Goal: Information Seeking & Learning: Learn about a topic

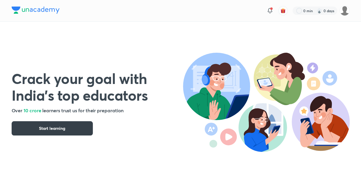
click at [81, 130] on button "Start learning" at bounding box center [52, 128] width 81 height 14
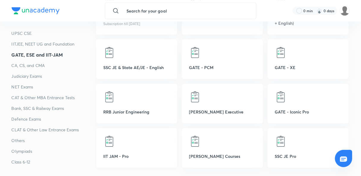
scroll to position [453, 0]
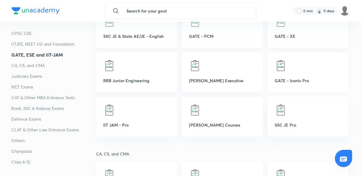
click at [290, 80] on p "GATE - Iconic Pro" at bounding box center [308, 80] width 67 height 6
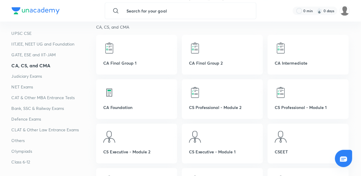
scroll to position [596, 0]
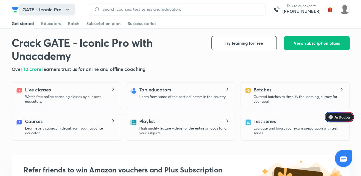
click at [50, 7] on button "GATE - Iconic Pro" at bounding box center [47, 10] width 56 height 12
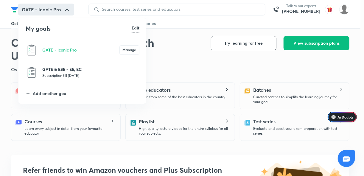
click at [56, 68] on p "GATE & ESE - EE, EC" at bounding box center [90, 69] width 97 height 6
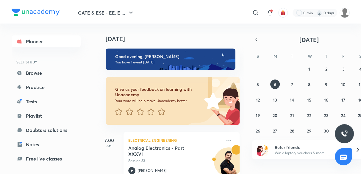
scroll to position [10, 0]
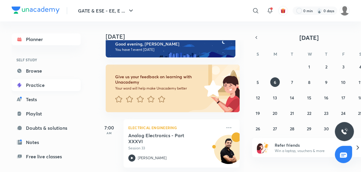
drag, startPoint x: 42, startPoint y: 83, endPoint x: 65, endPoint y: 87, distance: 23.0
click at [42, 83] on link "Practice" at bounding box center [46, 85] width 69 height 12
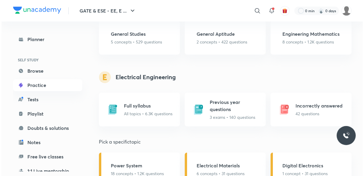
scroll to position [334, 0]
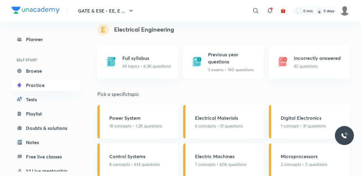
click at [217, 66] on div "Previous year questions 3 exams • 140 questions" at bounding box center [234, 62] width 52 height 22
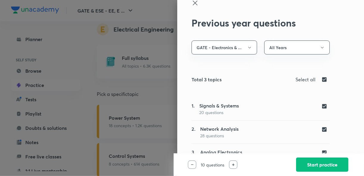
scroll to position [22, 0]
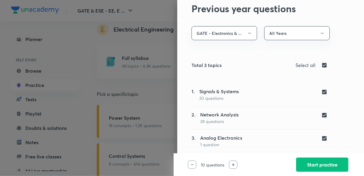
click at [241, 96] on div "1. Signals & Systems 20 questions" at bounding box center [260, 94] width 138 height 13
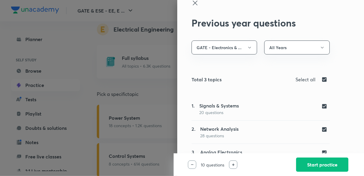
scroll to position [0, 0]
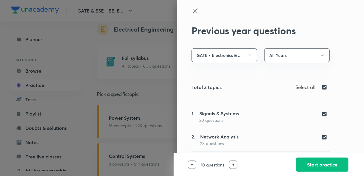
click at [321, 86] on input "checkbox" at bounding box center [325, 87] width 8 height 7
checkbox input "false"
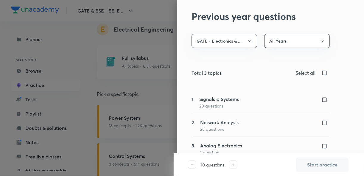
scroll to position [22, 0]
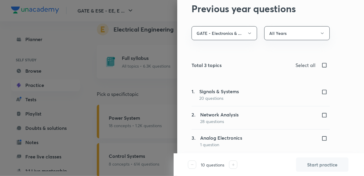
click at [321, 93] on input "checkbox" at bounding box center [325, 92] width 8 height 6
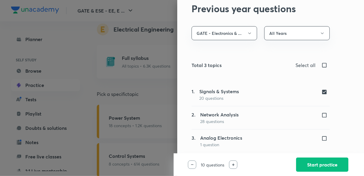
drag, startPoint x: 320, startPoint y: 91, endPoint x: 320, endPoint y: 97, distance: 6.3
click at [321, 92] on input "checkbox" at bounding box center [325, 92] width 8 height 6
checkbox input "false"
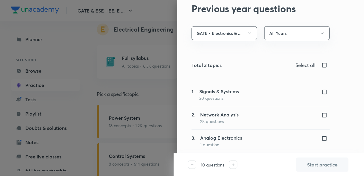
drag, startPoint x: 320, startPoint y: 115, endPoint x: 321, endPoint y: 128, distance: 13.1
click at [321, 115] on input "checkbox" at bounding box center [325, 115] width 8 height 6
checkbox input "true"
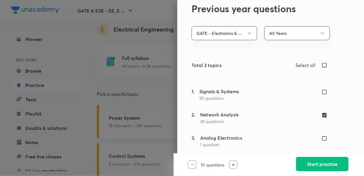
click at [320, 166] on button "Start practice" at bounding box center [322, 164] width 52 height 14
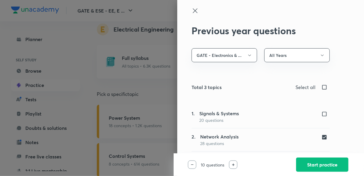
checkbox input "true"
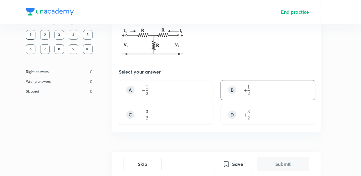
scroll to position [24, 0]
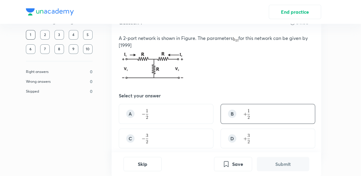
click at [243, 115] on div "B" at bounding box center [268, 114] width 95 height 20
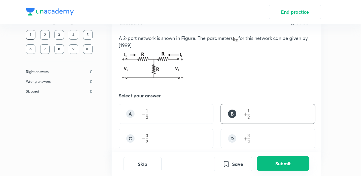
click at [275, 164] on button "Submit" at bounding box center [283, 163] width 52 height 14
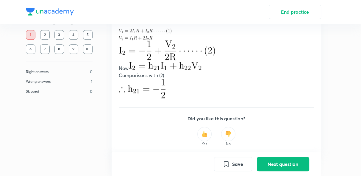
scroll to position [262, 0]
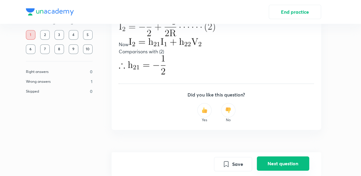
drag, startPoint x: 276, startPoint y: 162, endPoint x: 274, endPoint y: 159, distance: 3.1
click at [276, 162] on button "Next question" at bounding box center [283, 163] width 52 height 14
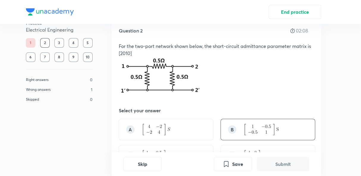
scroll to position [48, 0]
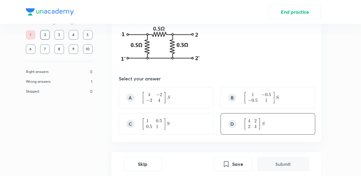
click at [233, 123] on div "D" at bounding box center [232, 124] width 8 height 8
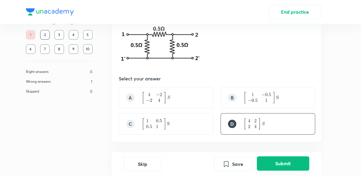
click at [276, 163] on button "Submit" at bounding box center [283, 163] width 52 height 14
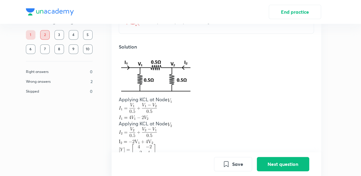
scroll to position [202, 0]
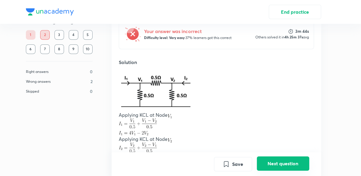
drag, startPoint x: 278, startPoint y: 161, endPoint x: 274, endPoint y: 158, distance: 5.1
click at [278, 161] on button "Next question" at bounding box center [283, 163] width 52 height 14
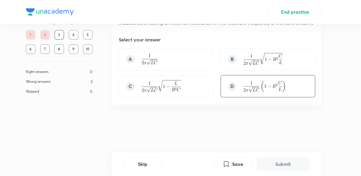
scroll to position [0, 0]
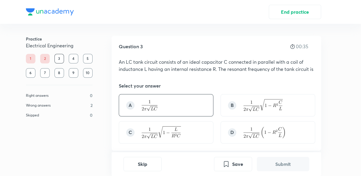
click at [142, 111] on img at bounding box center [150, 105] width 16 height 11
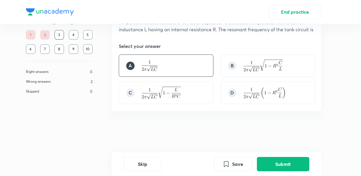
scroll to position [41, 0]
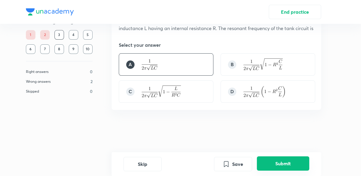
click at [283, 162] on button "Submit" at bounding box center [283, 163] width 52 height 14
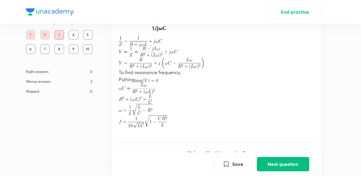
scroll to position [288, 0]
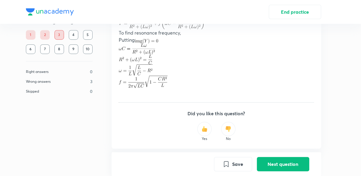
drag, startPoint x: 279, startPoint y: 163, endPoint x: 272, endPoint y: 153, distance: 12.0
click at [278, 163] on button "Next question" at bounding box center [283, 164] width 52 height 14
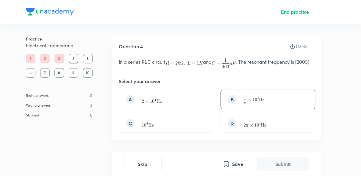
click at [268, 95] on div "B" at bounding box center [268, 100] width 95 height 20
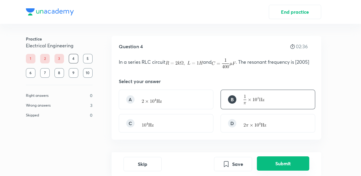
click at [277, 161] on button "Submit" at bounding box center [283, 163] width 52 height 14
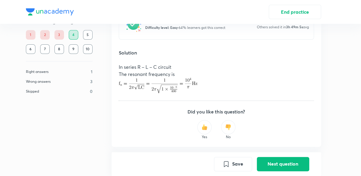
scroll to position [174, 0]
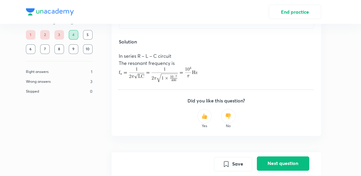
click at [289, 163] on button "Next question" at bounding box center [283, 163] width 52 height 14
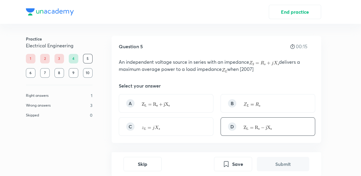
click at [262, 130] on div "D" at bounding box center [268, 126] width 95 height 18
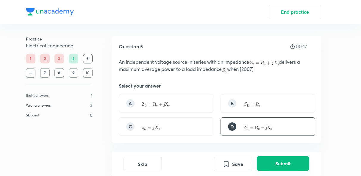
click at [284, 163] on button "Submit" at bounding box center [283, 163] width 52 height 14
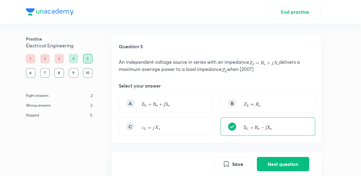
scroll to position [154, 0]
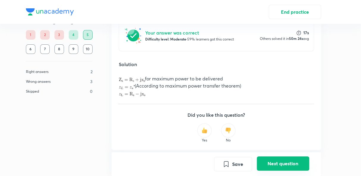
drag, startPoint x: 271, startPoint y: 167, endPoint x: 268, endPoint y: 161, distance: 7.1
click at [271, 167] on button "Next question" at bounding box center [283, 163] width 52 height 14
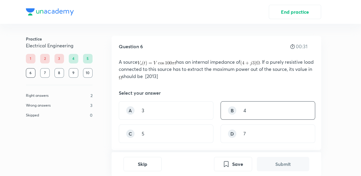
click at [231, 112] on div "B" at bounding box center [232, 110] width 8 height 8
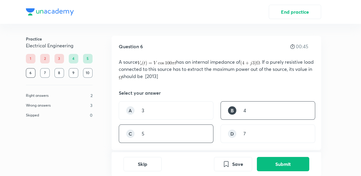
click at [164, 135] on div "C 5" at bounding box center [166, 133] width 95 height 18
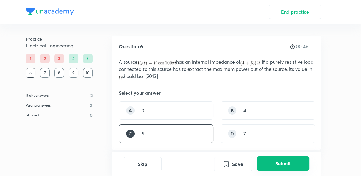
click at [305, 164] on button "Submit" at bounding box center [283, 163] width 52 height 14
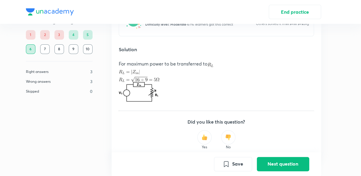
scroll to position [185, 0]
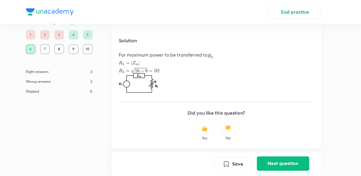
click at [280, 161] on button "Next question" at bounding box center [283, 163] width 52 height 14
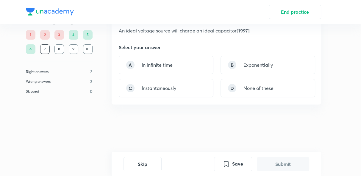
scroll to position [0, 0]
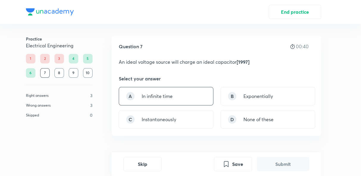
click at [168, 100] on div "A In infinite time" at bounding box center [166, 96] width 95 height 18
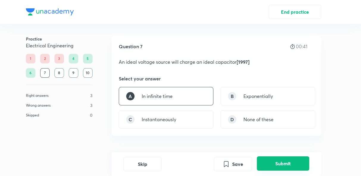
click at [291, 168] on button "Submit" at bounding box center [283, 163] width 52 height 14
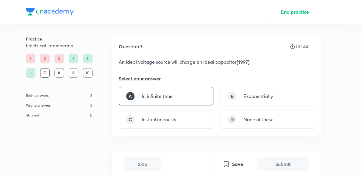
scroll to position [147, 0]
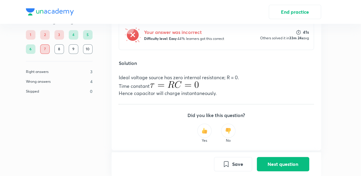
drag, startPoint x: 219, startPoint y: 92, endPoint x: 183, endPoint y: 89, distance: 36.5
click at [183, 90] on p "Hence capacitor will charge instantaneously." at bounding box center [216, 93] width 195 height 7
click at [289, 172] on div "Save Next question" at bounding box center [217, 164] width 210 height 24
click at [286, 166] on button "Next question" at bounding box center [283, 163] width 52 height 14
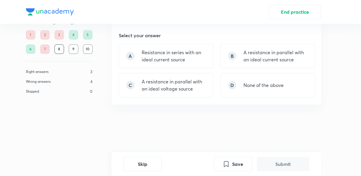
scroll to position [0, 0]
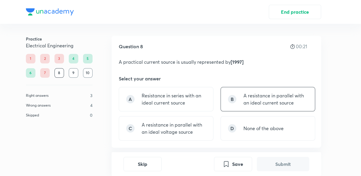
click at [278, 102] on p "A resistance in parallel with an ideal current source" at bounding box center [276, 99] width 64 height 14
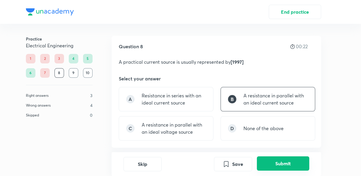
drag, startPoint x: 287, startPoint y: 161, endPoint x: 288, endPoint y: 158, distance: 3.4
click at [287, 161] on button "Submit" at bounding box center [283, 163] width 52 height 14
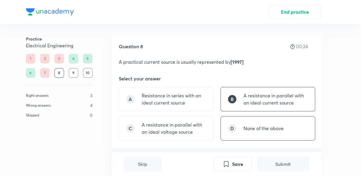
scroll to position [159, 0]
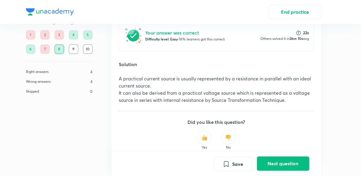
click at [278, 166] on button "Next question" at bounding box center [283, 163] width 52 height 14
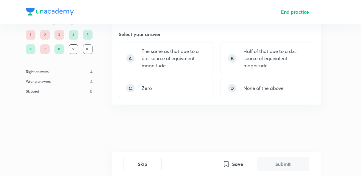
scroll to position [0, 0]
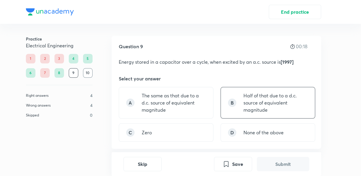
click at [241, 98] on div "B Half of that due to a d.c. source of equivalent magnitude" at bounding box center [268, 103] width 95 height 32
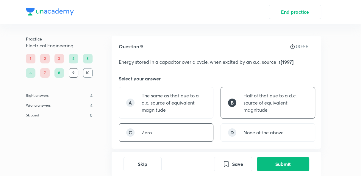
click at [162, 137] on div "C Zero" at bounding box center [166, 132] width 95 height 18
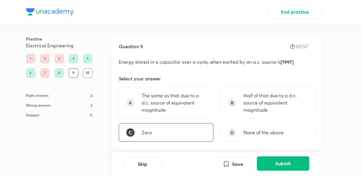
click at [266, 164] on button "Submit" at bounding box center [283, 163] width 52 height 14
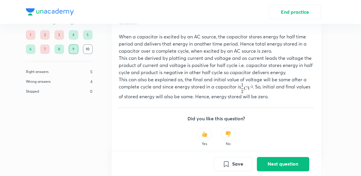
scroll to position [208, 0]
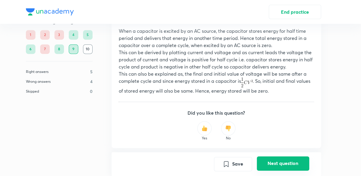
click at [282, 165] on button "Next question" at bounding box center [283, 163] width 52 height 14
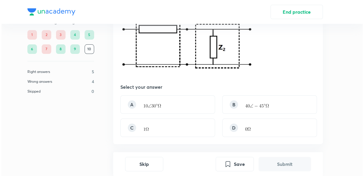
scroll to position [93, 0]
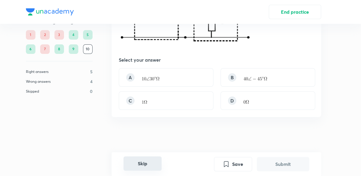
click at [145, 163] on button "Skip" at bounding box center [143, 163] width 38 height 14
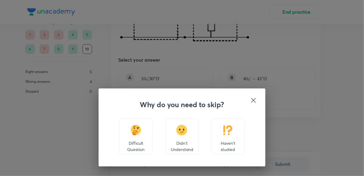
click at [185, 138] on div "Didn't Understand" at bounding box center [181, 137] width 33 height 36
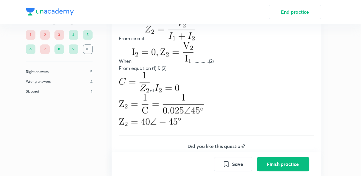
scroll to position [436, 0]
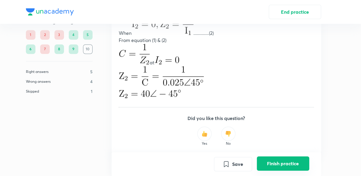
click at [275, 160] on button "Finish practice" at bounding box center [283, 163] width 52 height 14
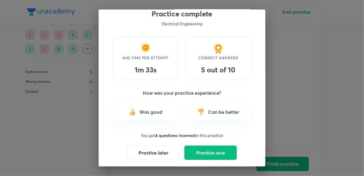
scroll to position [17, 0]
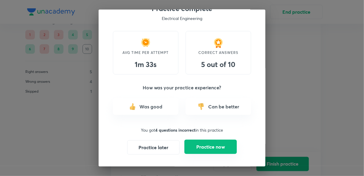
click at [203, 144] on button "Practice now" at bounding box center [210, 147] width 52 height 14
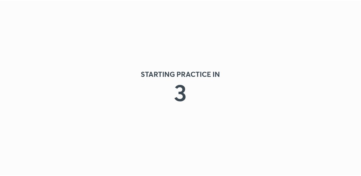
scroll to position [0, 0]
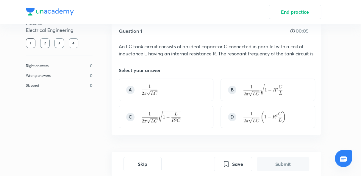
scroll to position [24, 0]
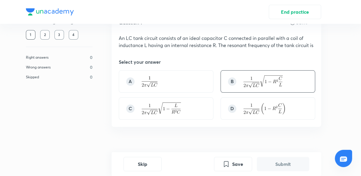
click at [266, 88] on img at bounding box center [263, 81] width 39 height 12
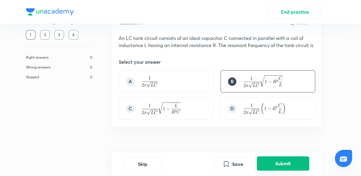
click at [286, 159] on button "Submit" at bounding box center [283, 163] width 52 height 14
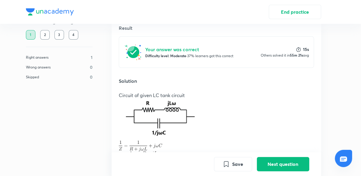
scroll to position [217, 0]
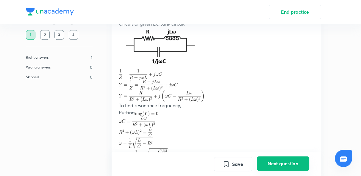
click at [278, 163] on button "Next question" at bounding box center [283, 163] width 52 height 14
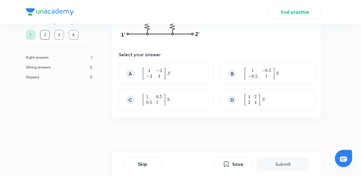
scroll to position [72, 0]
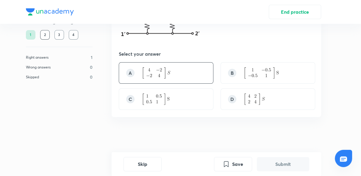
click at [135, 79] on div "A" at bounding box center [166, 72] width 95 height 21
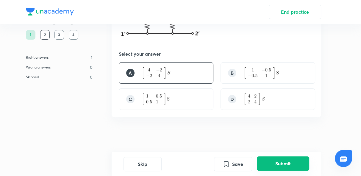
click at [283, 161] on button "Submit" at bounding box center [283, 163] width 52 height 14
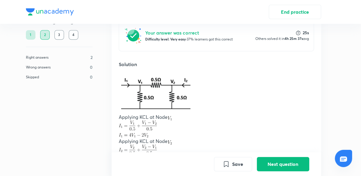
scroll to position [248, 0]
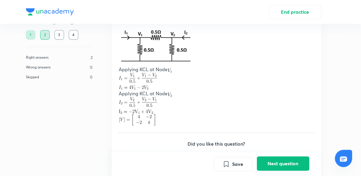
click at [277, 163] on button "Next question" at bounding box center [283, 163] width 52 height 14
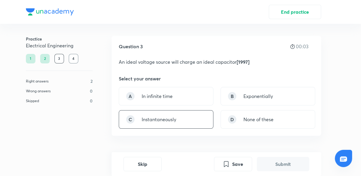
click at [150, 122] on p "Instantaneously" at bounding box center [159, 119] width 35 height 7
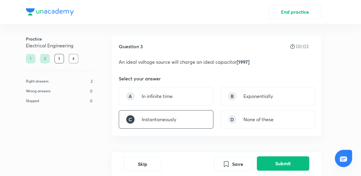
click at [284, 163] on button "Submit" at bounding box center [283, 163] width 52 height 14
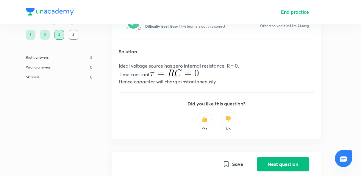
scroll to position [169, 0]
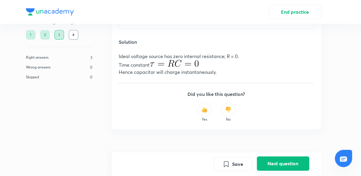
click at [292, 162] on button "Next question" at bounding box center [283, 163] width 52 height 14
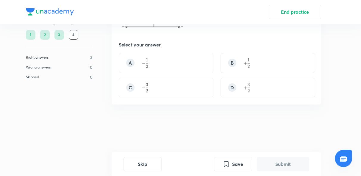
scroll to position [0, 0]
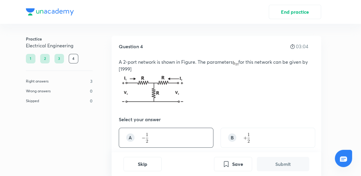
drag, startPoint x: 152, startPoint y: 143, endPoint x: 169, endPoint y: 147, distance: 18.0
click at [152, 143] on div "A" at bounding box center [166, 138] width 95 height 20
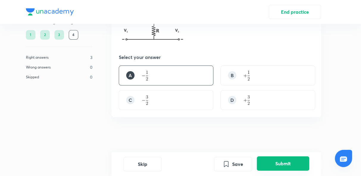
click at [282, 163] on button "Submit" at bounding box center [283, 163] width 52 height 14
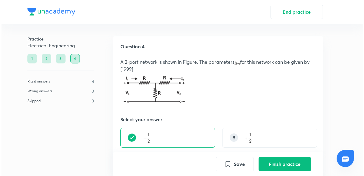
scroll to position [191, 0]
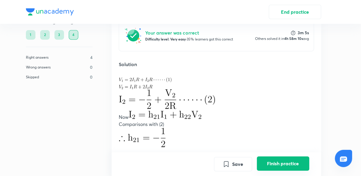
click at [278, 163] on button "Finish practice" at bounding box center [283, 163] width 52 height 14
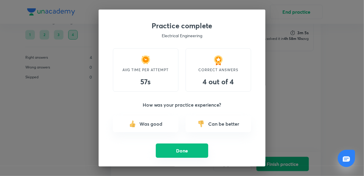
click at [197, 150] on button "Done" at bounding box center [182, 151] width 52 height 14
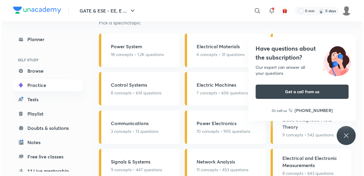
scroll to position [429, 0]
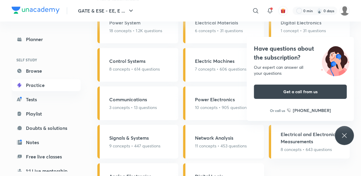
click at [221, 149] on div "Network Analysis 11 concepts • 453 questions" at bounding box center [223, 142] width 81 height 34
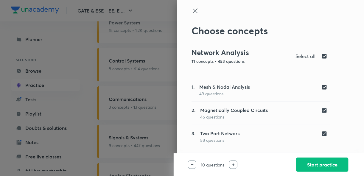
drag, startPoint x: 322, startPoint y: 57, endPoint x: 303, endPoint y: 79, distance: 28.9
click at [322, 57] on input "checkbox" at bounding box center [325, 56] width 8 height 7
checkbox input "false"
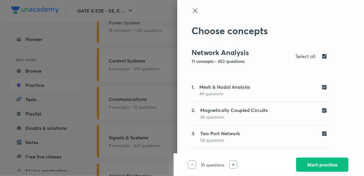
checkbox input "false"
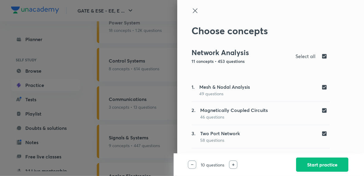
checkbox input "false"
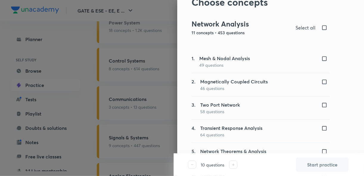
scroll to position [0, 0]
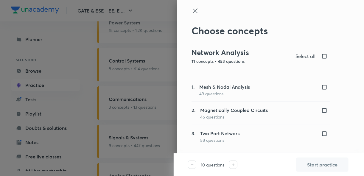
click at [321, 57] on input "checkbox" at bounding box center [325, 56] width 8 height 7
checkbox input "true"
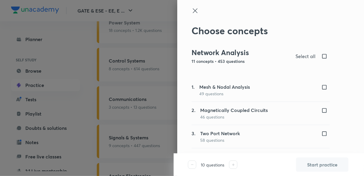
checkbox input "true"
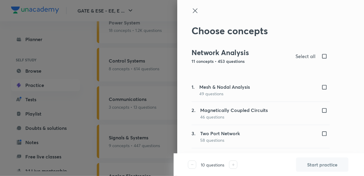
checkbox input "true"
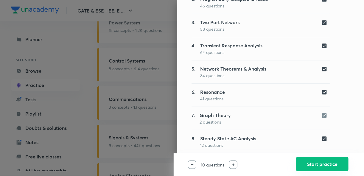
scroll to position [182, 0]
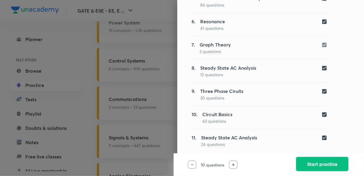
drag, startPoint x: 314, startPoint y: 163, endPoint x: 305, endPoint y: 157, distance: 10.4
click at [314, 163] on button "Start practice" at bounding box center [322, 164] width 52 height 14
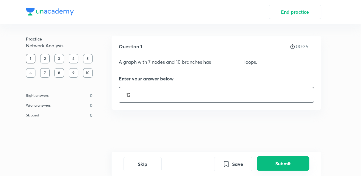
type input "13"
click at [282, 164] on button "Submit" at bounding box center [283, 163] width 52 height 14
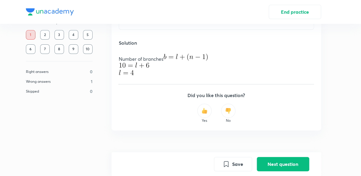
scroll to position [143, 0]
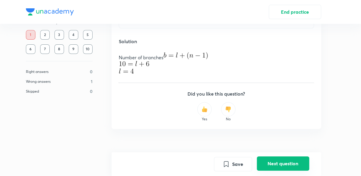
click at [278, 164] on button "Next question" at bounding box center [283, 163] width 52 height 14
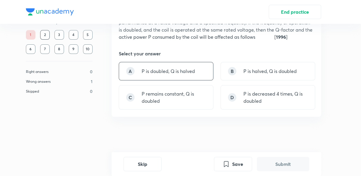
scroll to position [0, 0]
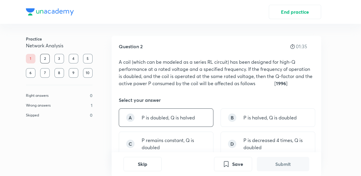
click at [172, 118] on p "P is doubled, Q is halved" at bounding box center [168, 117] width 53 height 7
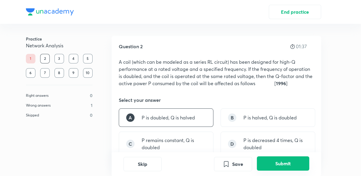
click at [261, 168] on button "Submit" at bounding box center [283, 163] width 52 height 14
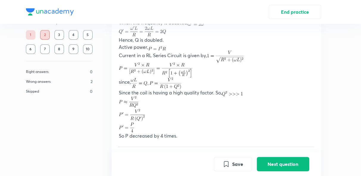
scroll to position [246, 0]
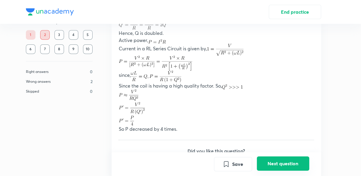
click at [305, 164] on button "Next question" at bounding box center [283, 163] width 52 height 14
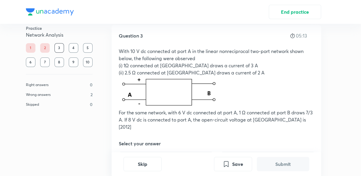
scroll to position [0, 0]
